Goal: Task Accomplishment & Management: Complete application form

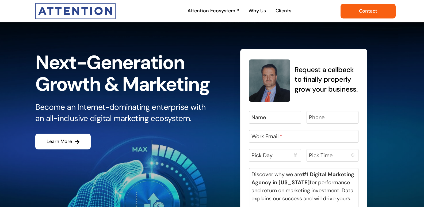
click at [363, 10] on span "Contact" at bounding box center [368, 11] width 18 height 6
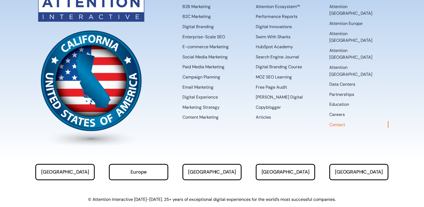
scroll to position [304, 0]
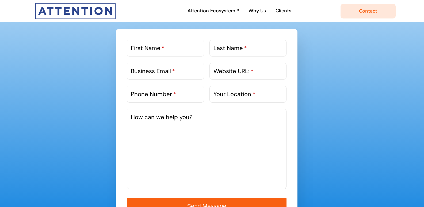
paste textarea "Wikipedia is considered to be the World’s most significant tool for reference m…"
click at [181, 141] on textarea "How can we help you?" at bounding box center [207, 149] width 160 height 80
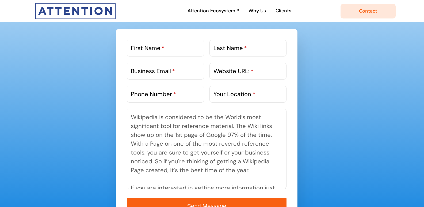
scroll to position [82, 0]
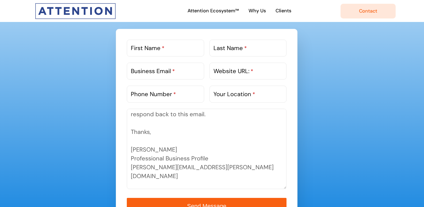
type textarea "Wikipedia is considered to be the World’s most significant tool for reference m…"
drag, startPoint x: 181, startPoint y: 67, endPoint x: 171, endPoint y: 76, distance: 12.9
click at [181, 67] on input "Business Email *" at bounding box center [165, 71] width 77 height 17
type input "[PERSON_NAME][EMAIL_ADDRESS][PERSON_NAME][DOMAIN_NAME]"
type input "[PERSON_NAME]"
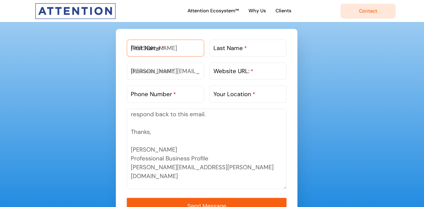
type input "[PERSON_NAME]"
type input "8149805065"
click at [241, 80] on div "Website URL: *" at bounding box center [247, 74] width 77 height 22
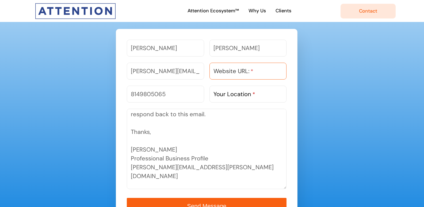
click at [250, 77] on input "Website URL: *" at bounding box center [247, 71] width 77 height 17
paste input "[URL][DOMAIN_NAME]"
type input "[URL][DOMAIN_NAME]"
click at [240, 92] on label "Your Location *" at bounding box center [234, 94] width 42 height 9
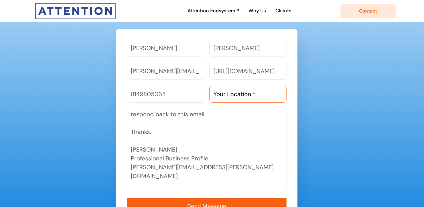
click at [240, 92] on input "Your Location *" at bounding box center [247, 94] width 77 height 17
type input "-"
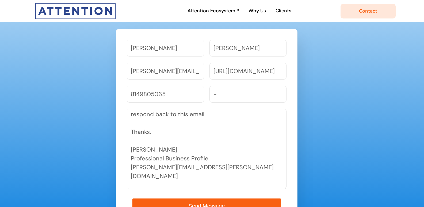
scroll to position [311, 0]
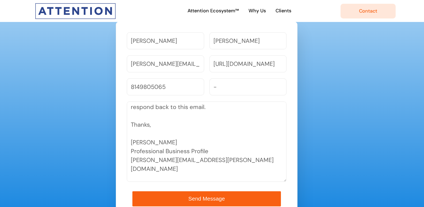
type button "submit"
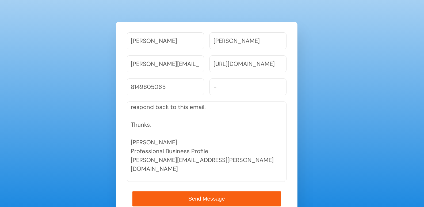
click at [132, 191] on button "Send Message" at bounding box center [206, 198] width 148 height 15
